Goal: Task Accomplishment & Management: Manage account settings

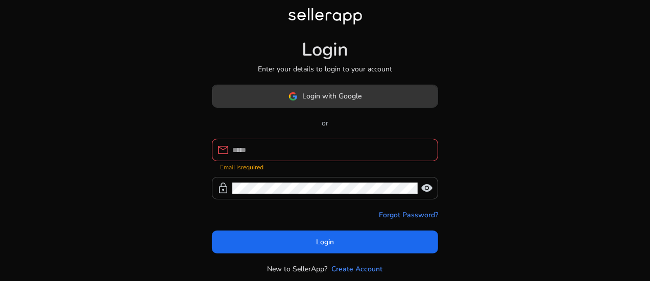
click at [273, 91] on span at bounding box center [324, 96] width 225 height 25
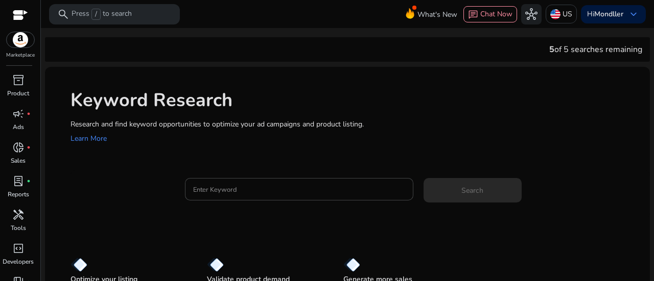
scroll to position [42, 0]
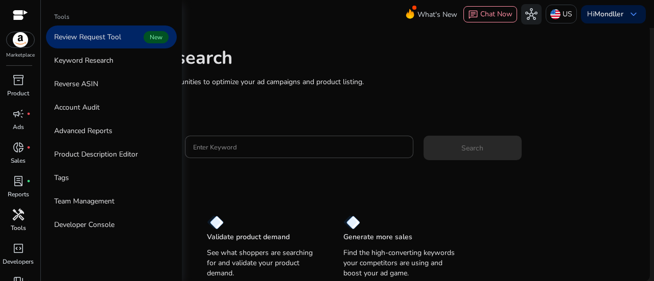
click at [16, 227] on p "Tools" at bounding box center [18, 228] width 15 height 9
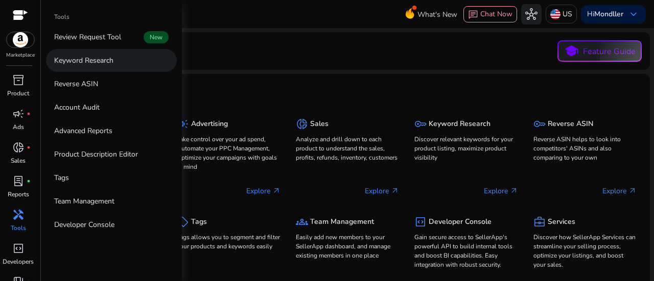
click at [86, 68] on link "Keyword Research" at bounding box center [111, 60] width 131 height 23
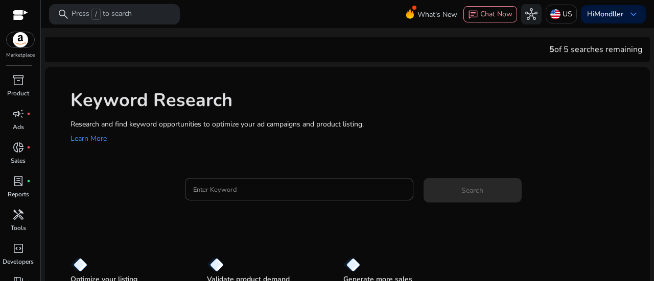
click at [285, 80] on div "Keyword Research Research and find keyword opportunities to optimize your [PERS…" at bounding box center [347, 116] width 605 height 98
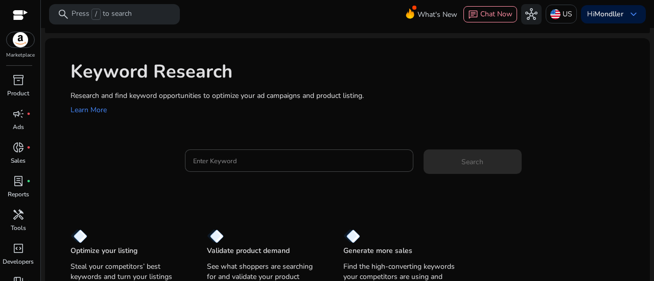
scroll to position [30, 0]
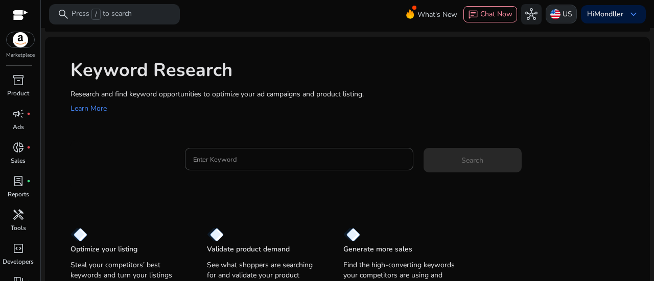
click at [550, 15] on img at bounding box center [555, 14] width 10 height 10
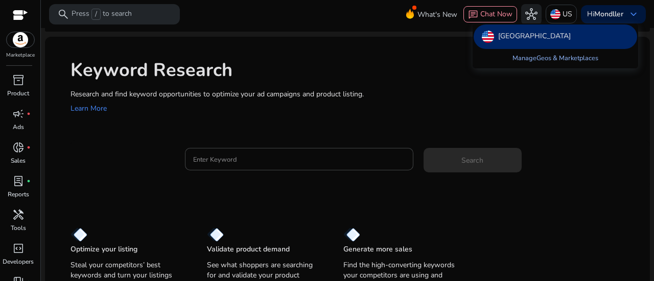
click at [539, 58] on link "Manage Geos & Marketplaces" at bounding box center [555, 58] width 102 height 18
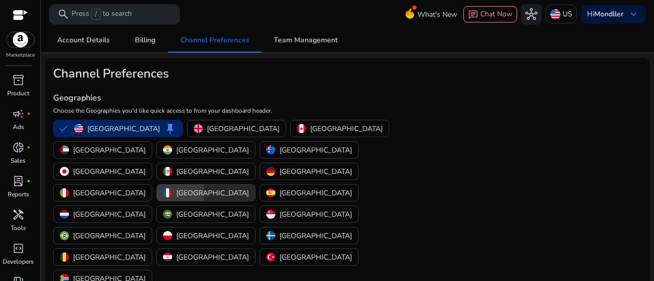
click at [255, 185] on button "[GEOGRAPHIC_DATA]" at bounding box center [206, 193] width 98 height 16
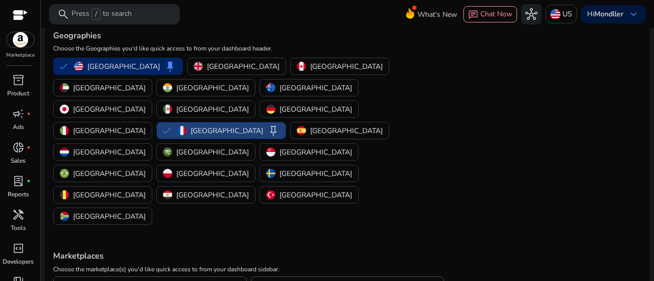
scroll to position [76, 0]
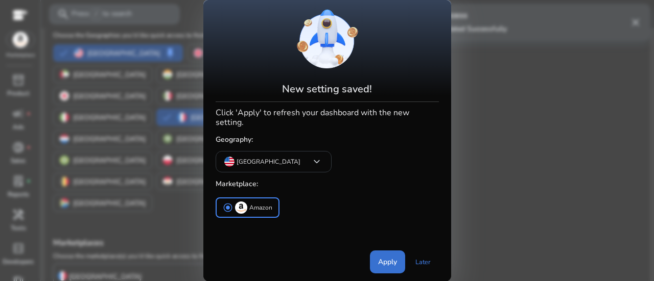
click at [396, 257] on span "Apply" at bounding box center [387, 262] width 19 height 11
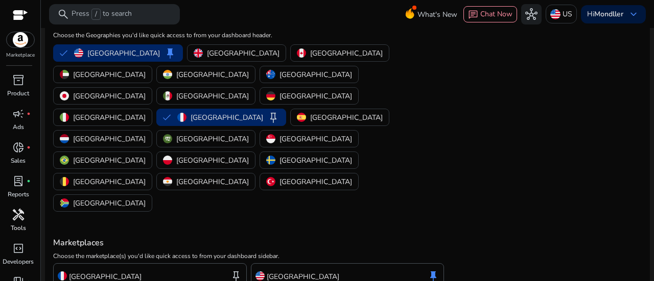
click at [15, 221] on span "handyman" at bounding box center [18, 215] width 12 height 12
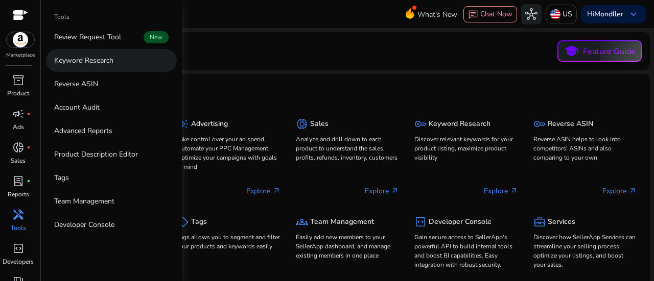
click at [82, 58] on p "Keyword Research" at bounding box center [83, 60] width 59 height 11
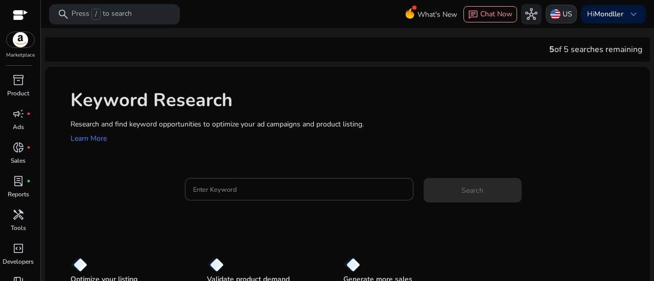
click at [550, 13] on img at bounding box center [555, 14] width 10 height 10
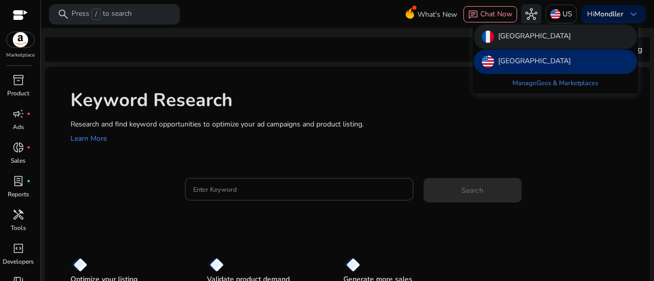
click at [541, 37] on div "[GEOGRAPHIC_DATA]" at bounding box center [554, 37] width 163 height 25
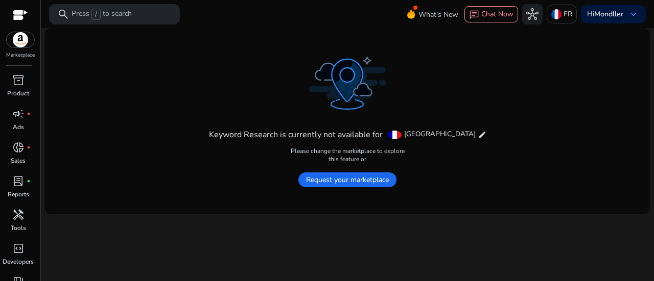
click at [341, 178] on span "Request your marketplace" at bounding box center [347, 180] width 98 height 15
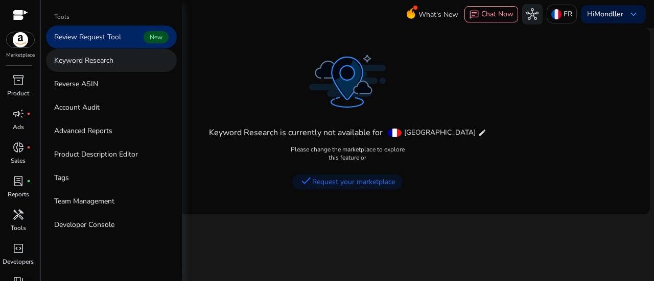
click at [83, 61] on p "Keyword Research" at bounding box center [83, 60] width 59 height 11
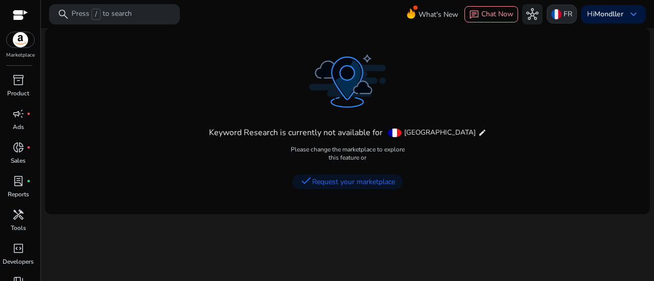
click at [566, 16] on p "FR" at bounding box center [567, 14] width 9 height 18
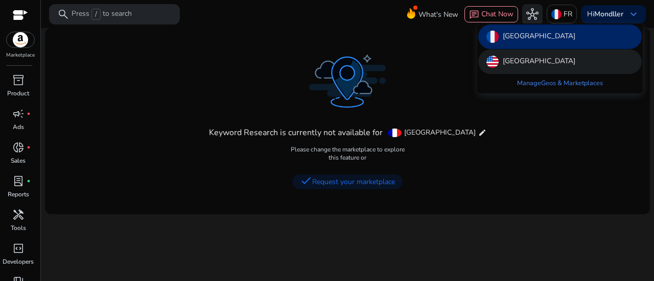
click at [558, 58] on div "[GEOGRAPHIC_DATA]" at bounding box center [559, 62] width 163 height 25
